Goal: Transaction & Acquisition: Obtain resource

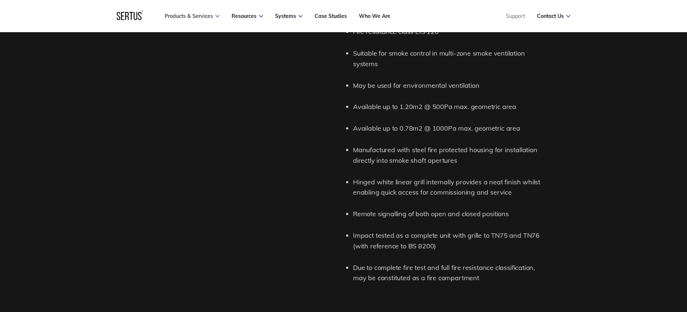
scroll to position [772, 0]
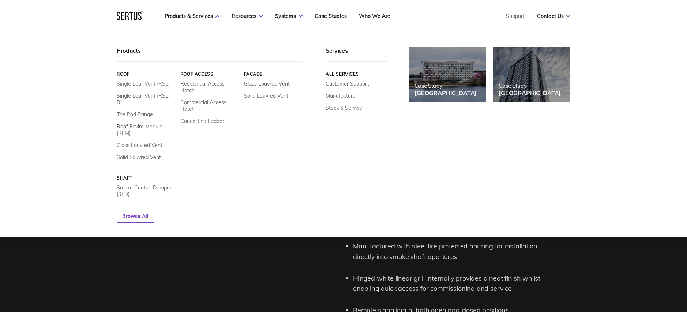
click at [135, 83] on link "Single Leaf Vent (RSL)" at bounding box center [143, 83] width 53 height 7
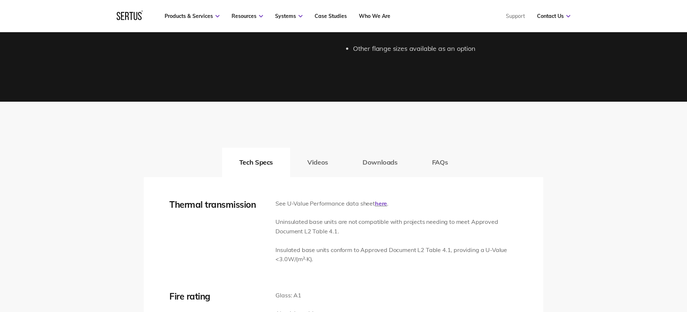
click at [384, 164] on button "Downloads" at bounding box center [379, 162] width 69 height 29
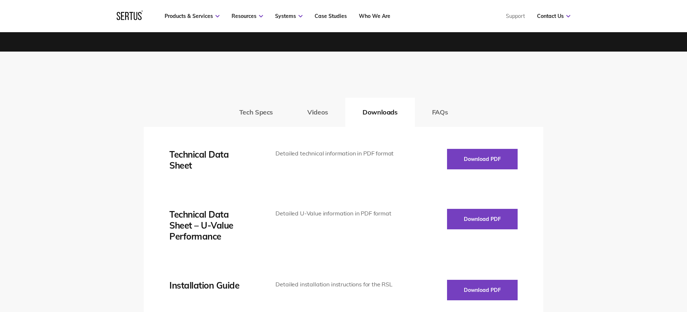
scroll to position [1076, 0]
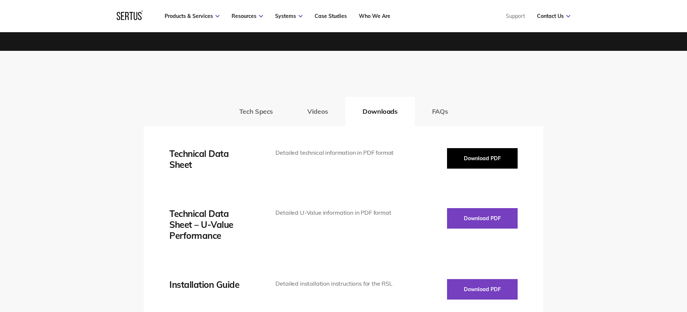
click at [459, 153] on button "Download PDF" at bounding box center [482, 158] width 71 height 20
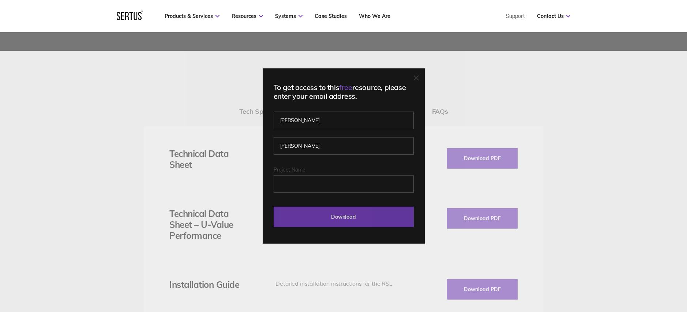
click at [405, 220] on input "Download" at bounding box center [344, 217] width 140 height 20
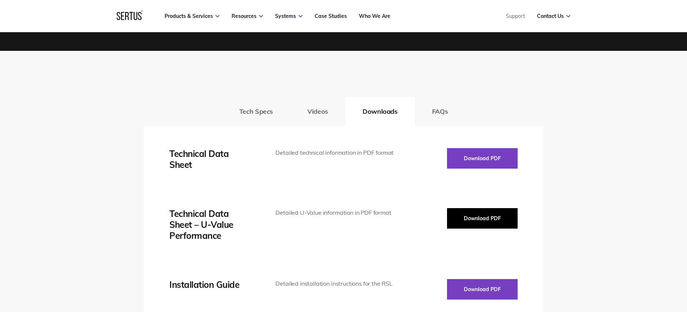
click at [508, 219] on button "Download PDF" at bounding box center [482, 218] width 71 height 20
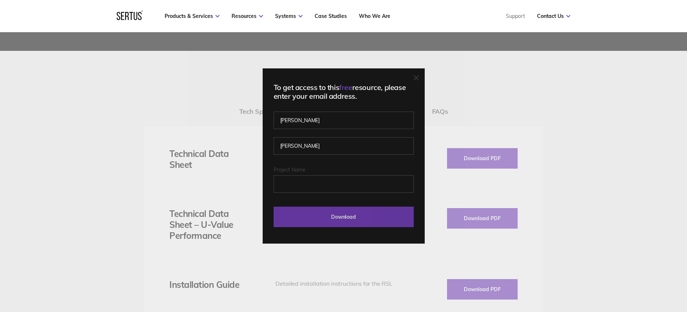
click at [401, 223] on input "Download" at bounding box center [344, 217] width 140 height 20
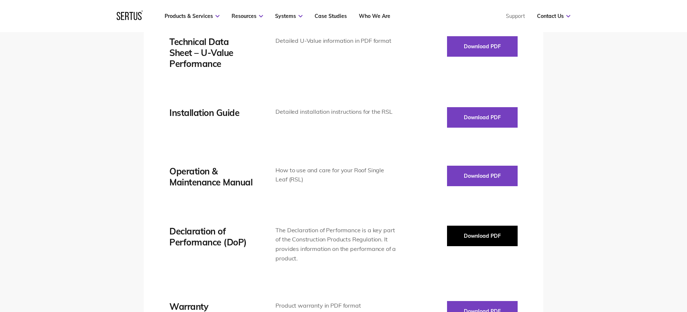
scroll to position [1247, 0]
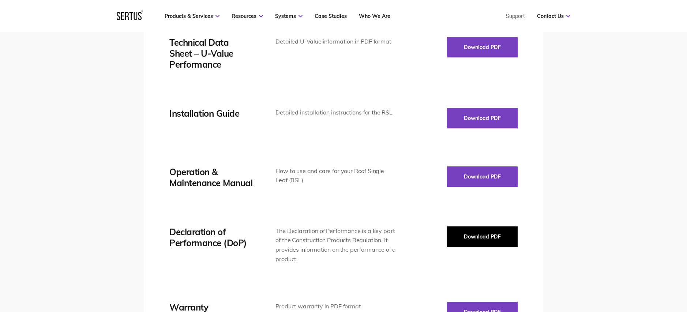
click at [479, 233] on button "Download PDF" at bounding box center [482, 236] width 71 height 20
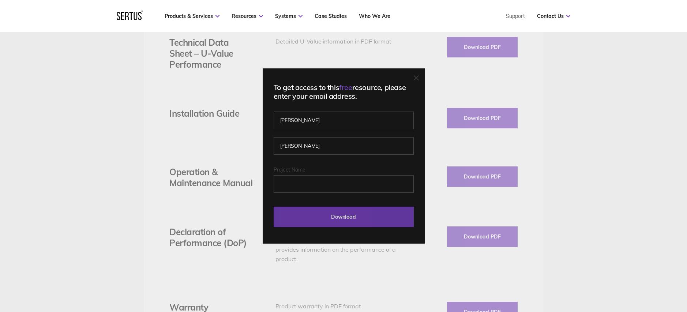
click at [382, 209] on input "Download" at bounding box center [344, 217] width 140 height 20
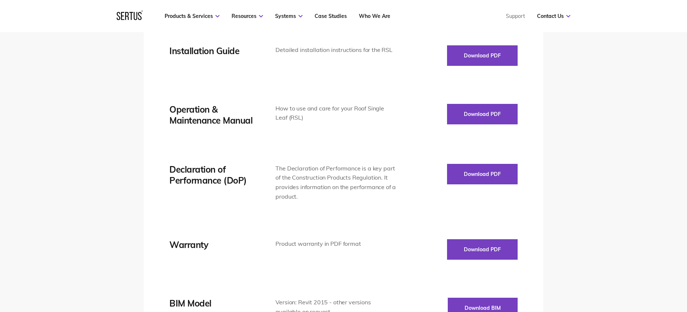
scroll to position [1310, 0]
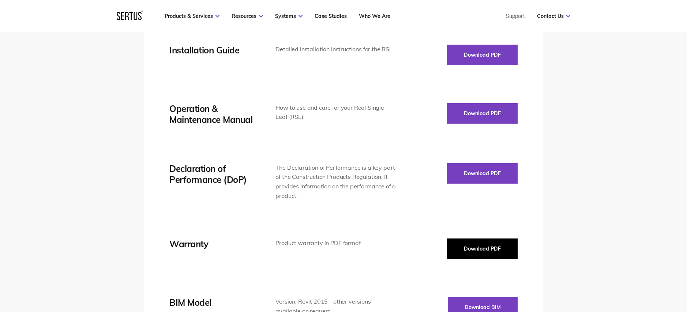
click at [490, 247] on button "Download PDF" at bounding box center [482, 248] width 71 height 20
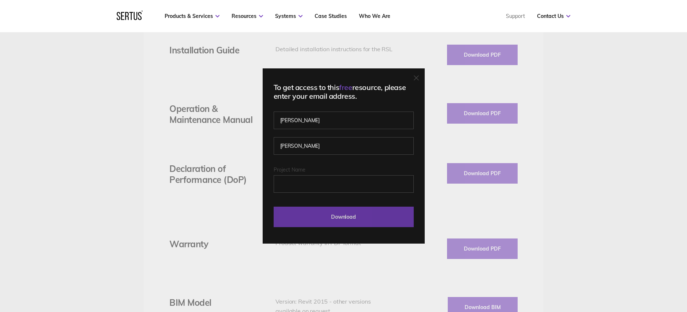
click at [355, 208] on input "Download" at bounding box center [344, 217] width 140 height 20
